Goal: Feedback & Contribution: Leave review/rating

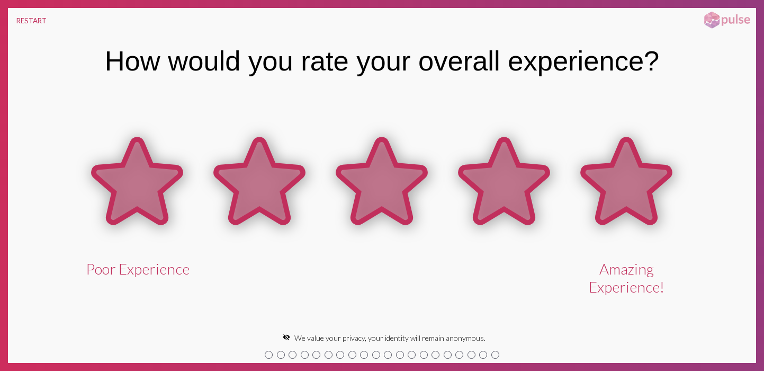
click at [657, 190] on icon at bounding box center [626, 182] width 122 height 122
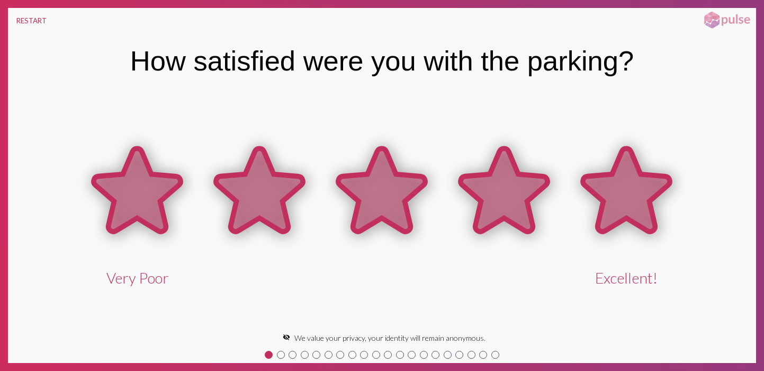
click at [657, 190] on icon at bounding box center [626, 189] width 87 height 83
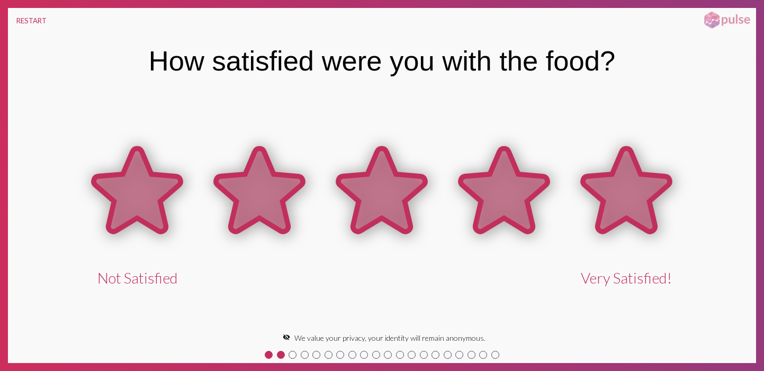
click at [657, 190] on icon at bounding box center [626, 189] width 87 height 83
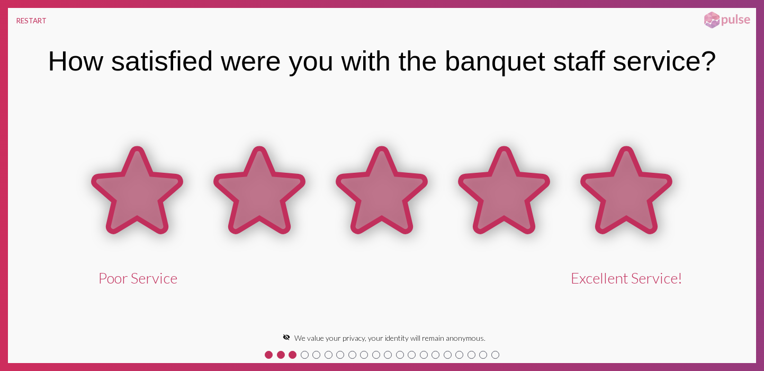
click at [624, 206] on icon at bounding box center [626, 189] width 87 height 83
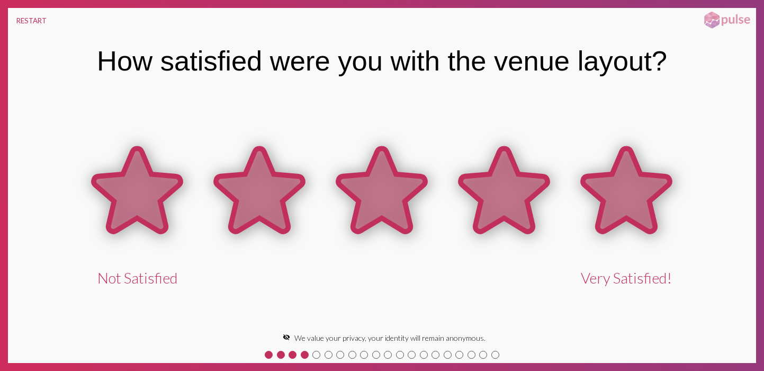
click at [624, 206] on icon at bounding box center [626, 189] width 87 height 83
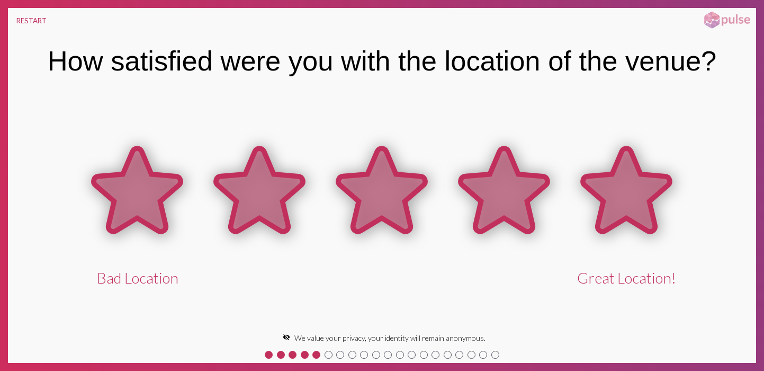
click at [631, 203] on icon at bounding box center [626, 189] width 87 height 83
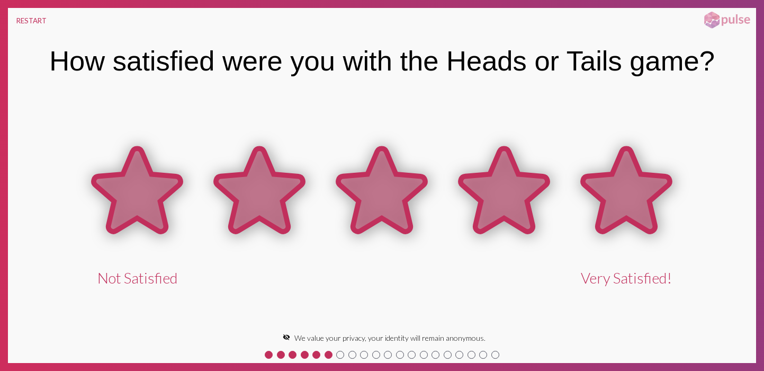
click at [636, 199] on icon at bounding box center [626, 189] width 87 height 83
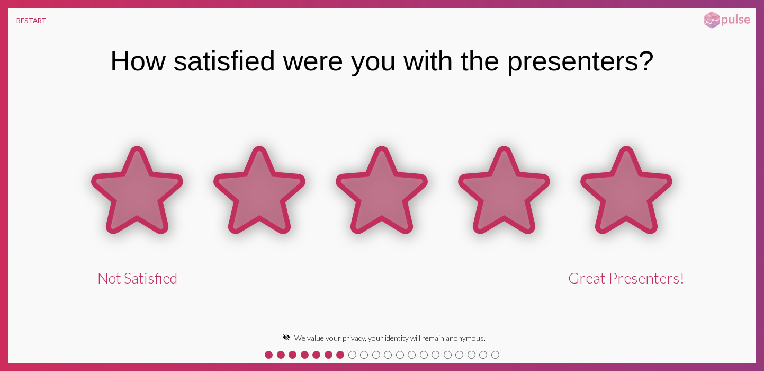
click at [636, 199] on icon at bounding box center [626, 189] width 87 height 83
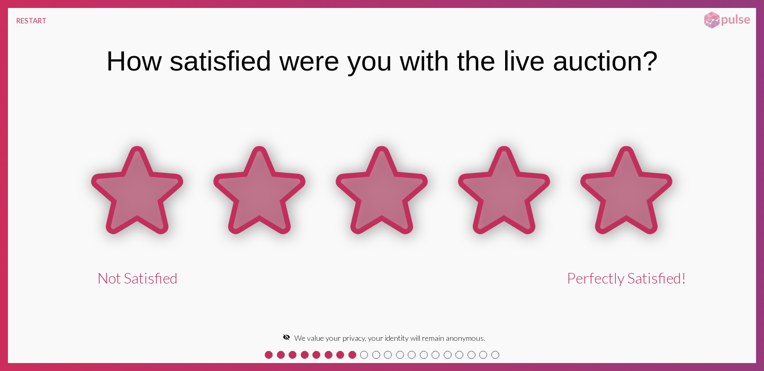
click at [636, 199] on icon at bounding box center [626, 189] width 87 height 83
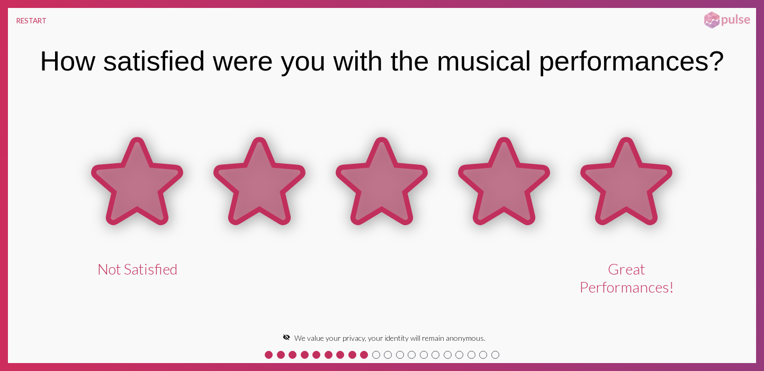
click at [636, 199] on icon at bounding box center [626, 180] width 87 height 83
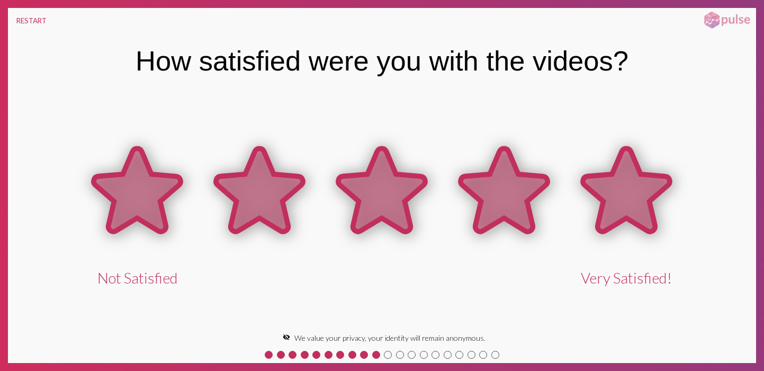
click at [636, 199] on icon at bounding box center [626, 189] width 87 height 83
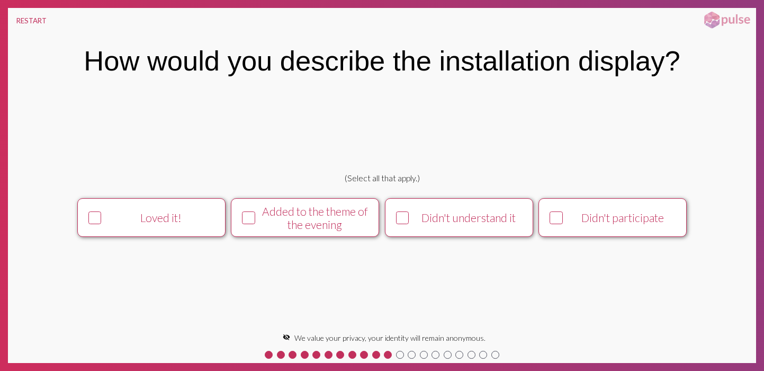
click at [561, 217] on icon at bounding box center [556, 218] width 11 height 12
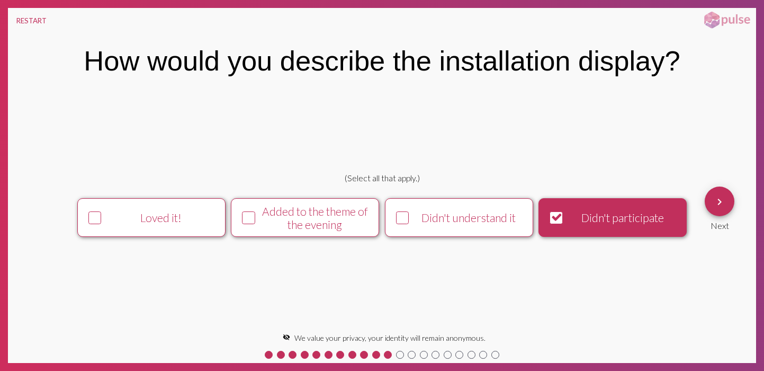
click at [727, 203] on button "keyboard_arrow_right" at bounding box center [720, 201] width 30 height 30
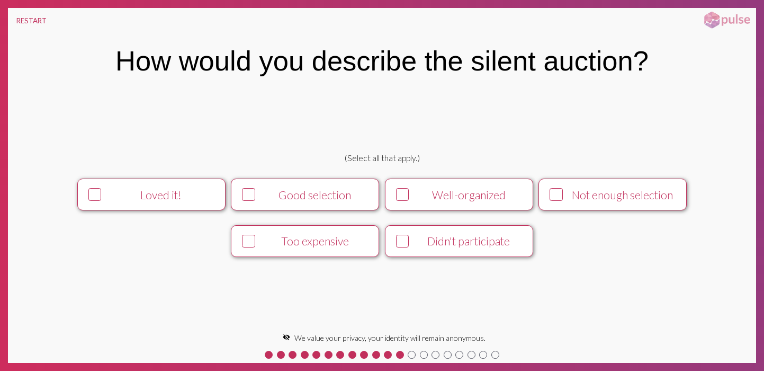
click at [428, 191] on div "Well-organized" at bounding box center [468, 194] width 113 height 13
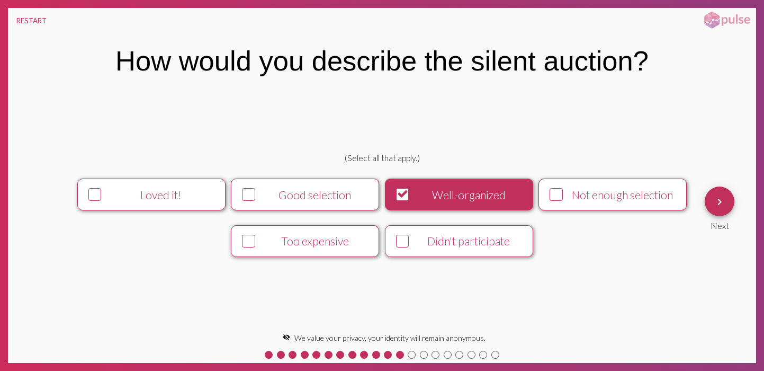
click at [715, 203] on mat-icon "keyboard_arrow_right" at bounding box center [719, 201] width 13 height 13
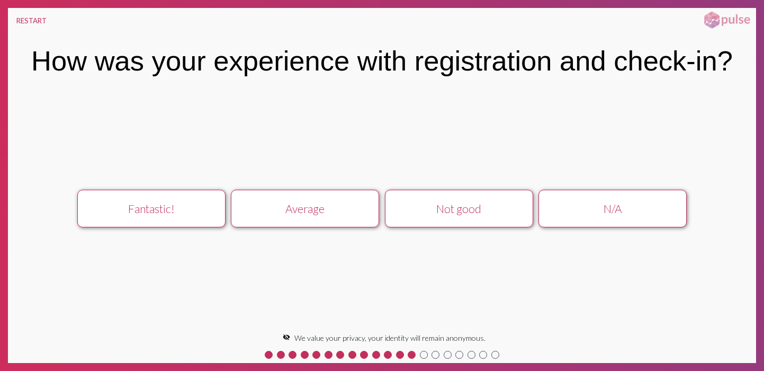
click at [492, 214] on div "Not good" at bounding box center [459, 208] width 132 height 13
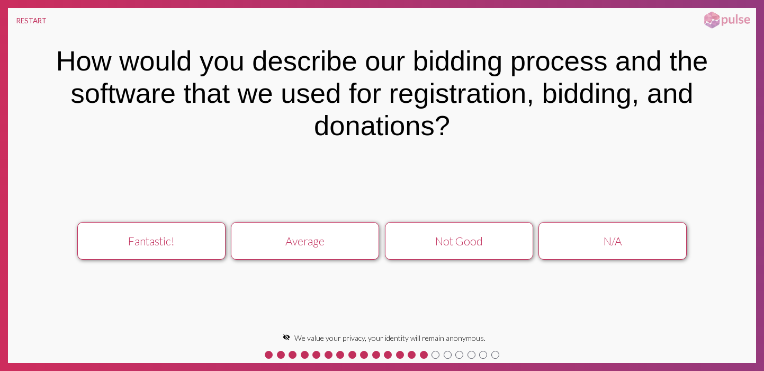
click at [508, 244] on div "Not Good" at bounding box center [459, 240] width 132 height 13
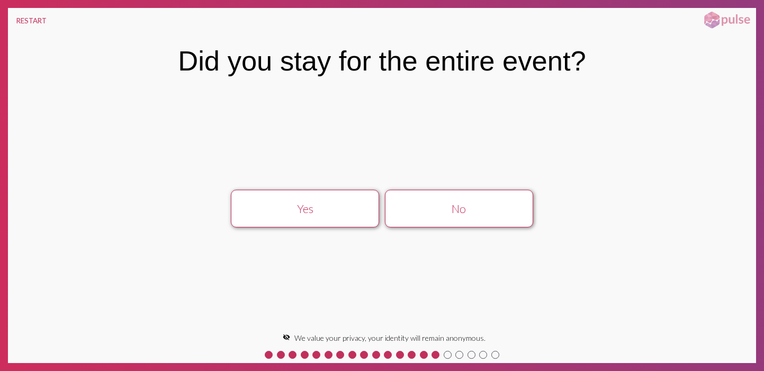
drag, startPoint x: 319, startPoint y: 215, endPoint x: 367, endPoint y: 214, distance: 48.2
click at [319, 215] on button "Yes" at bounding box center [305, 209] width 148 height 38
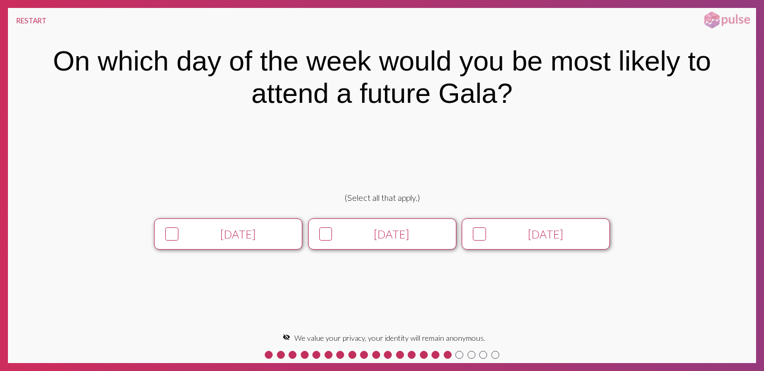
click at [500, 235] on div "[DATE]" at bounding box center [545, 233] width 113 height 13
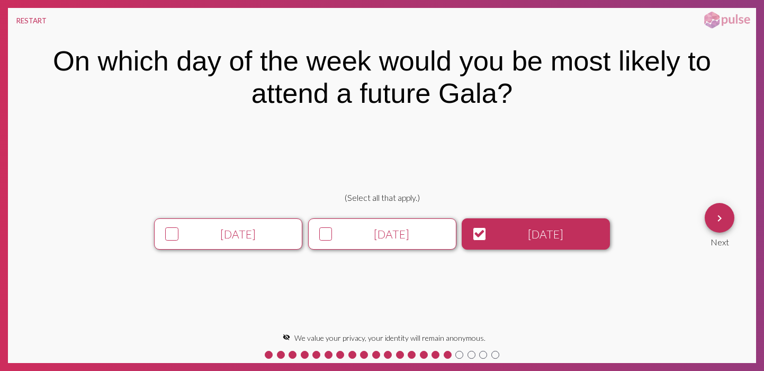
click at [715, 208] on span "keyboard_arrow_right" at bounding box center [719, 218] width 13 height 30
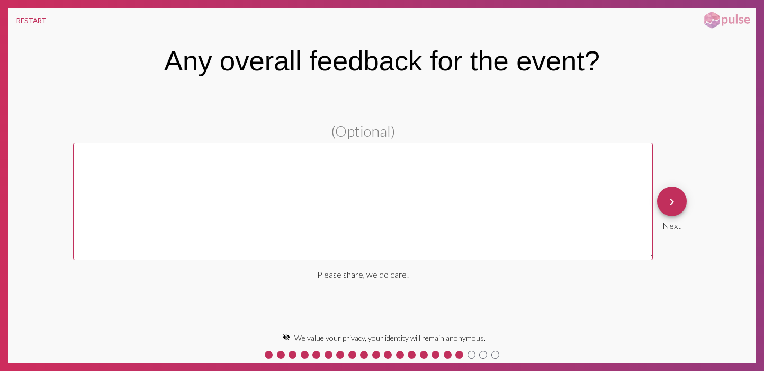
click at [671, 201] on mat-icon "keyboard_arrow_right" at bounding box center [672, 201] width 13 height 13
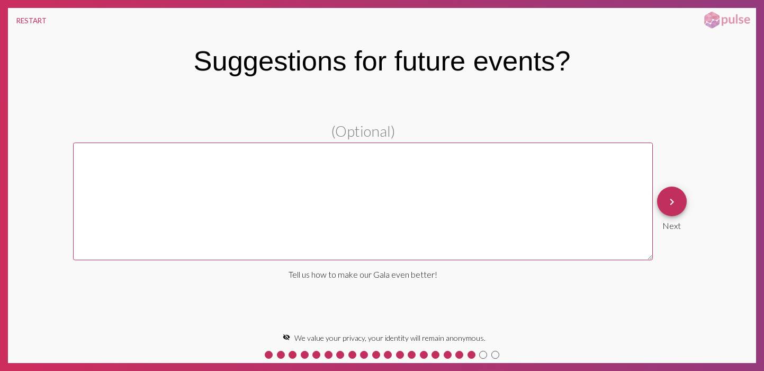
click at [675, 199] on mat-icon "keyboard_arrow_right" at bounding box center [672, 201] width 13 height 13
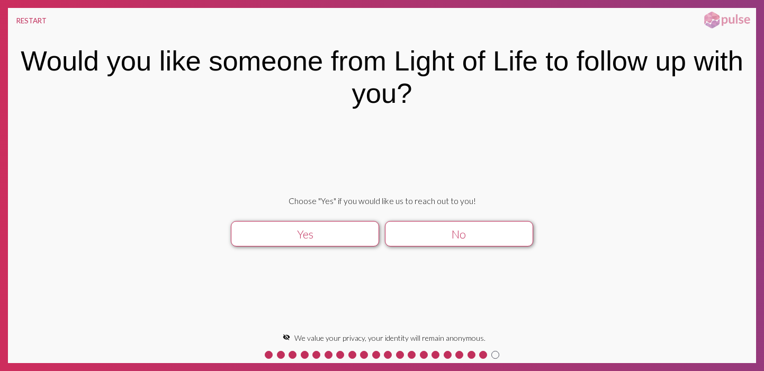
click at [345, 239] on div "Yes" at bounding box center [305, 233] width 132 height 13
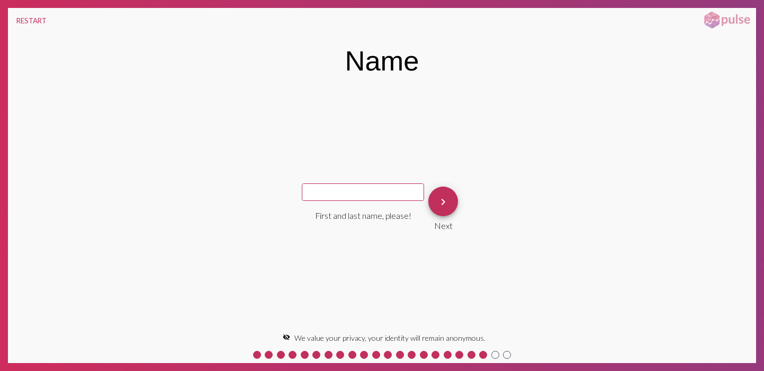
click at [437, 200] on mat-icon "keyboard_arrow_right" at bounding box center [443, 201] width 13 height 13
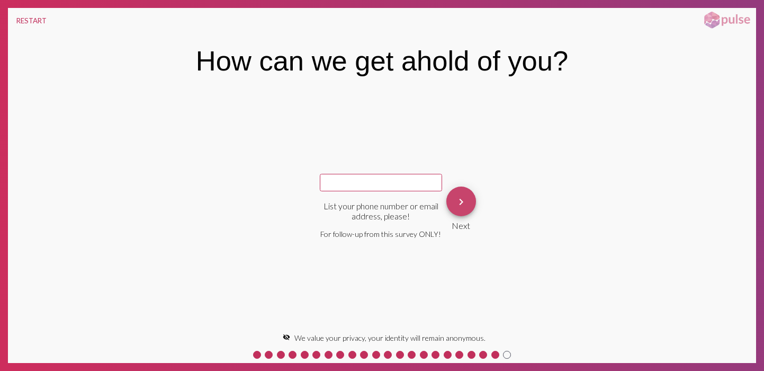
click at [466, 204] on button "keyboard_arrow_right" at bounding box center [461, 201] width 30 height 30
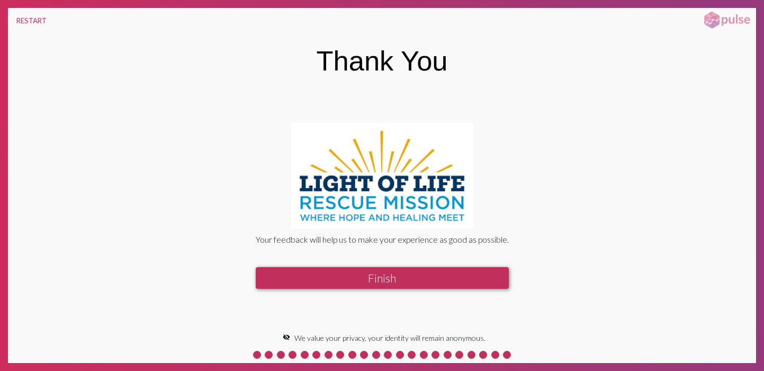
click at [411, 281] on button "Finish" at bounding box center [382, 278] width 253 height 22
